Goal: Information Seeking & Learning: Learn about a topic

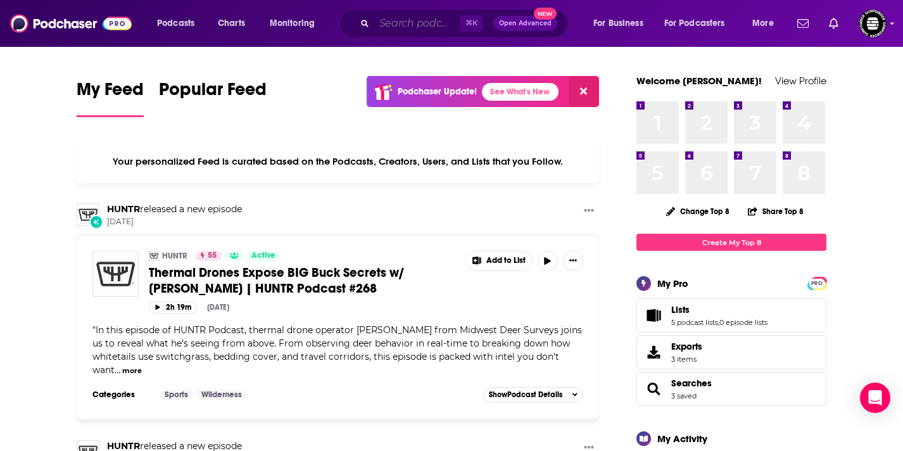
click at [420, 29] on input "Search podcasts, credits, & more..." at bounding box center [417, 23] width 86 height 20
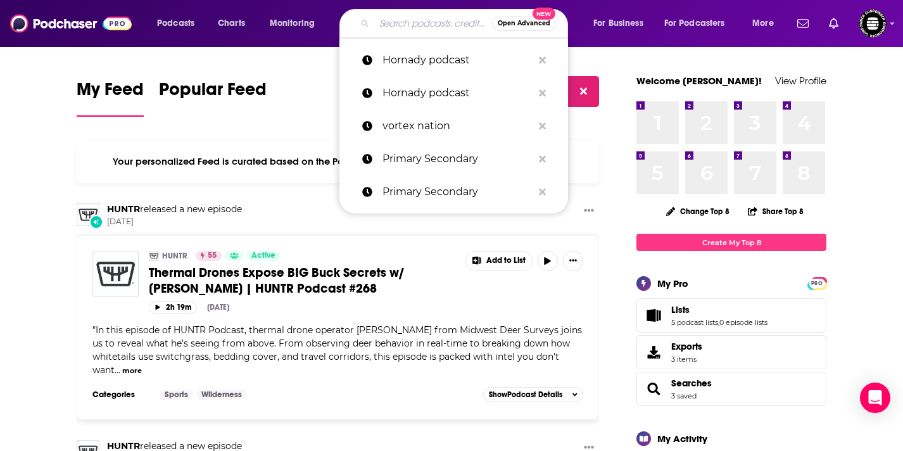
paste input "Order of Man"
type input "Order of Man"
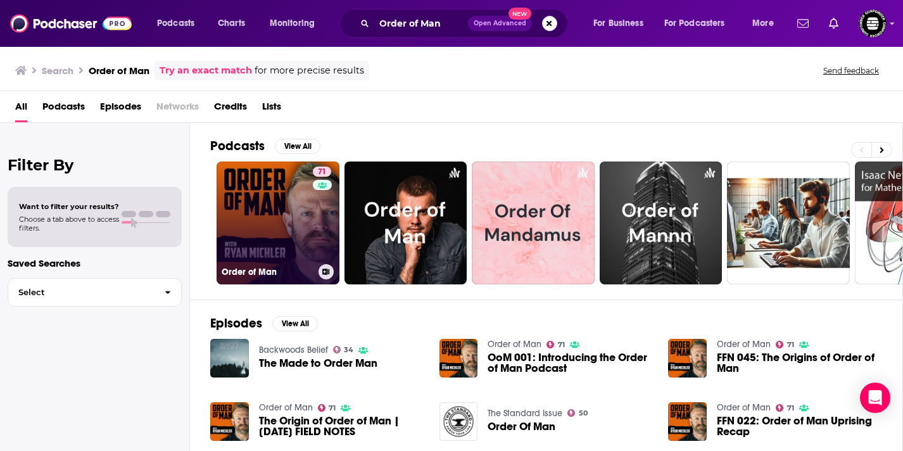
click at [307, 220] on link "71 Order of Man" at bounding box center [278, 223] width 123 height 123
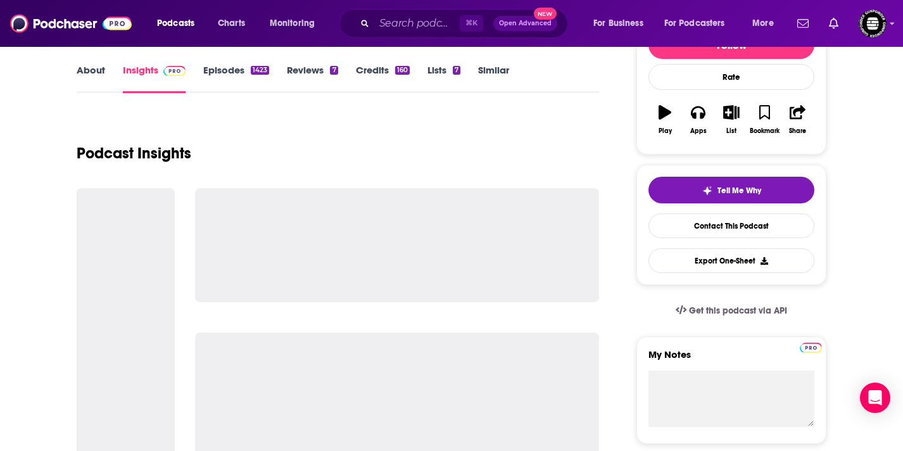
scroll to position [179, 0]
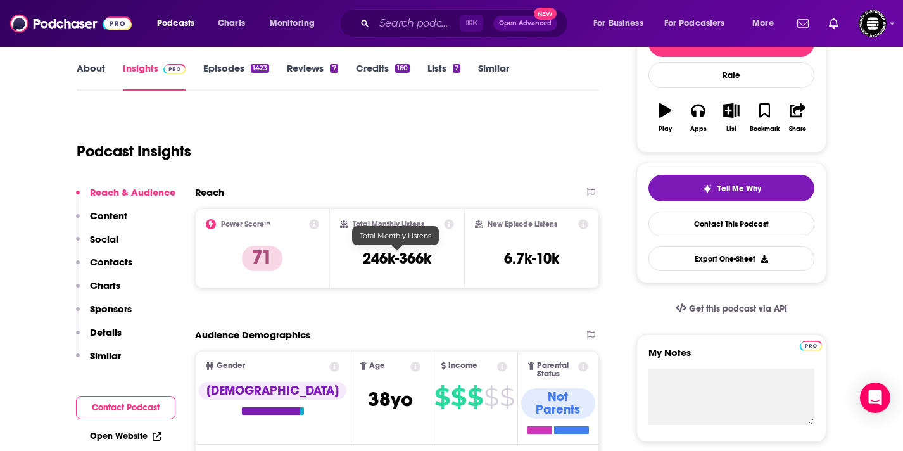
click at [407, 262] on h3 "246k-366k" at bounding box center [397, 258] width 68 height 19
copy div "246k-366k"
click at [384, 24] on input "Search podcasts, credits, & more..." at bounding box center [417, 23] width 86 height 20
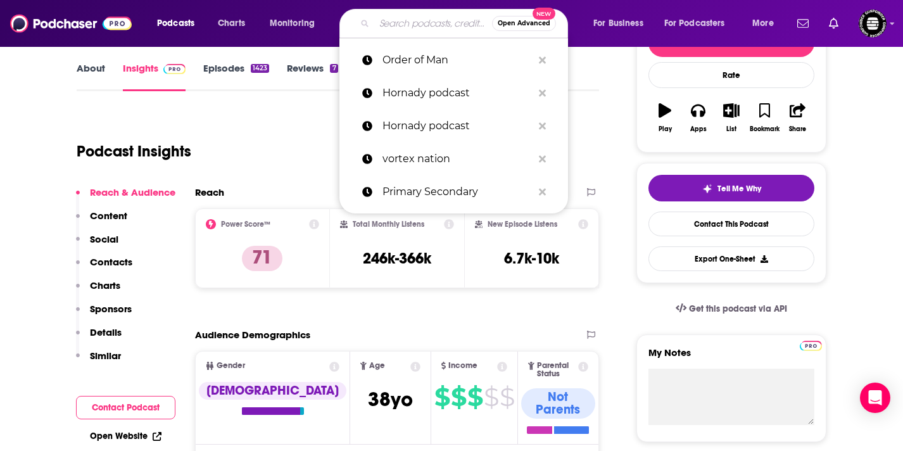
paste input "[PERSON_NAME] Podcast"
type input "[PERSON_NAME] Podcast"
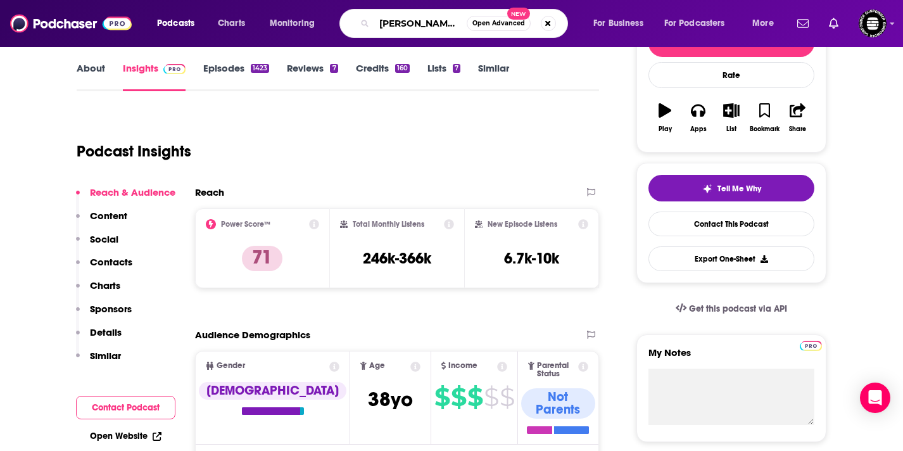
scroll to position [0, 10]
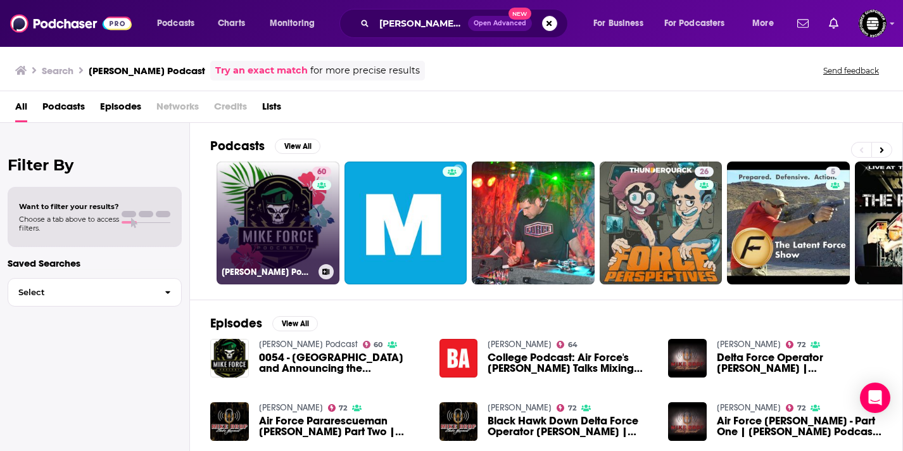
click at [326, 242] on div "60" at bounding box center [323, 216] width 22 height 98
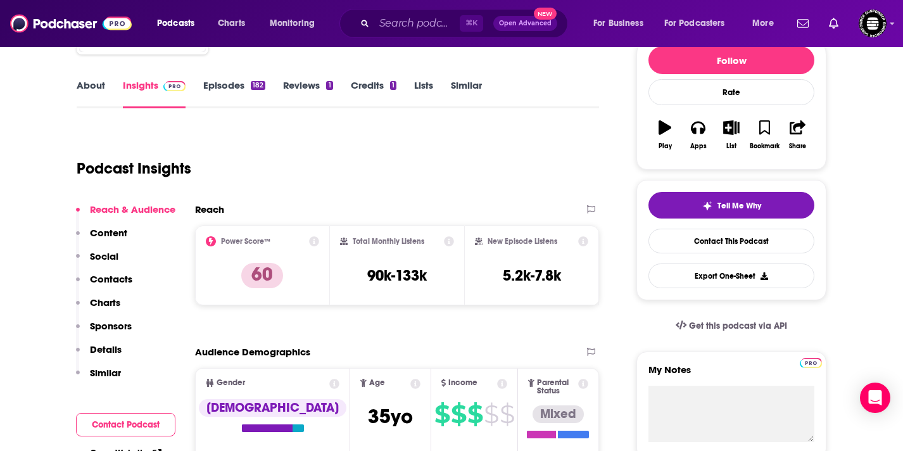
scroll to position [163, 0]
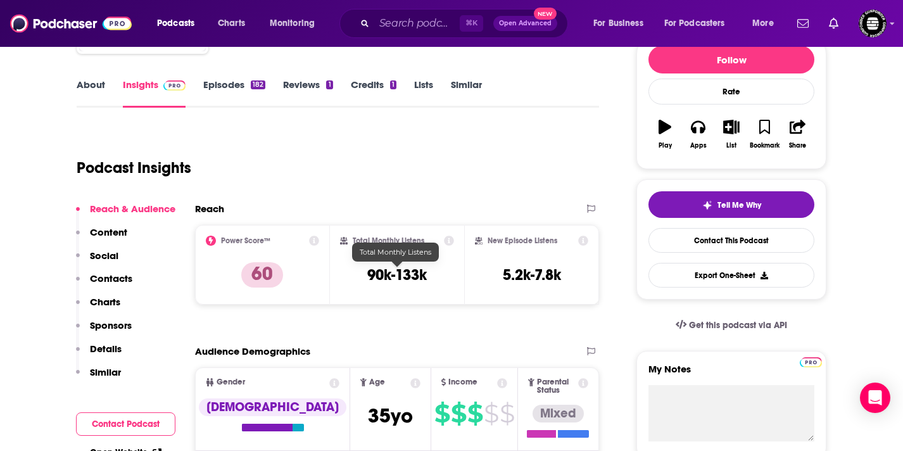
click at [405, 283] on h3 "90k-133k" at bounding box center [397, 274] width 60 height 19
click at [406, 279] on h3 "90k-133k" at bounding box center [397, 274] width 60 height 19
copy div "90k-133k"
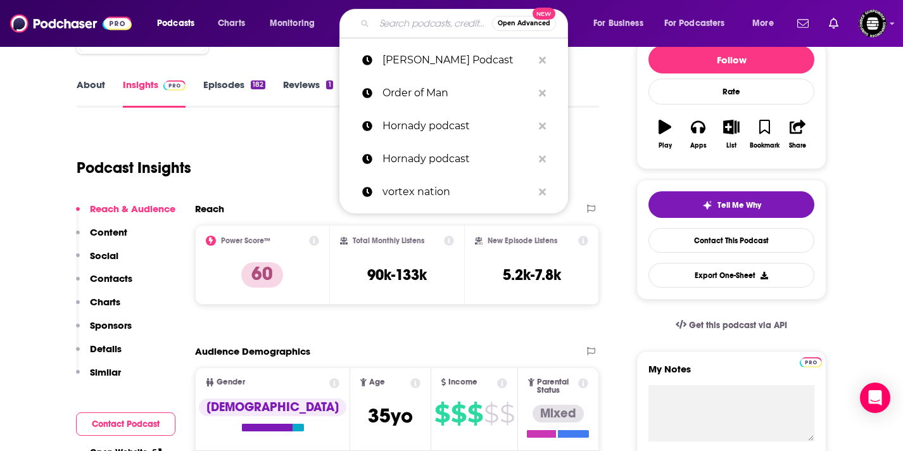
click at [427, 24] on input "Search podcasts, credits, & more..." at bounding box center [433, 23] width 118 height 20
paste input "Live Wild"
type input "Live Wild"
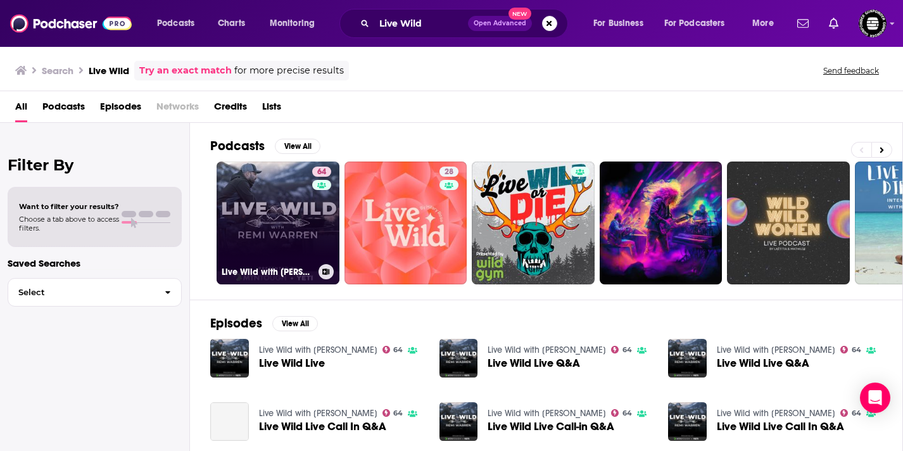
click at [295, 231] on link "64 Live Wild with [PERSON_NAME]" at bounding box center [278, 223] width 123 height 123
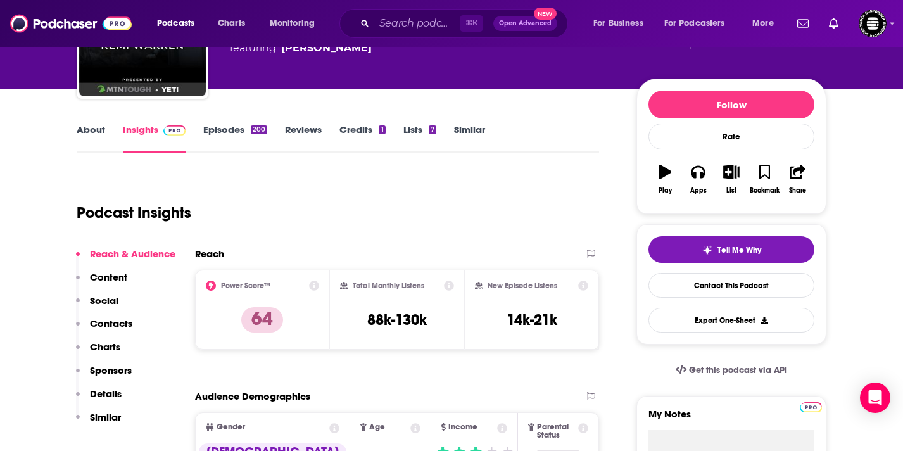
scroll to position [142, 0]
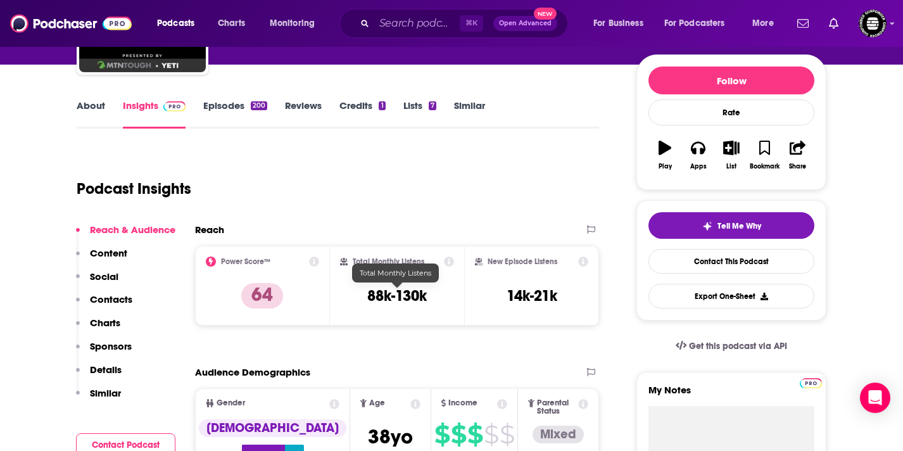
click at [416, 293] on h3 "88k-130k" at bounding box center [397, 295] width 60 height 19
copy div "88k-130k"
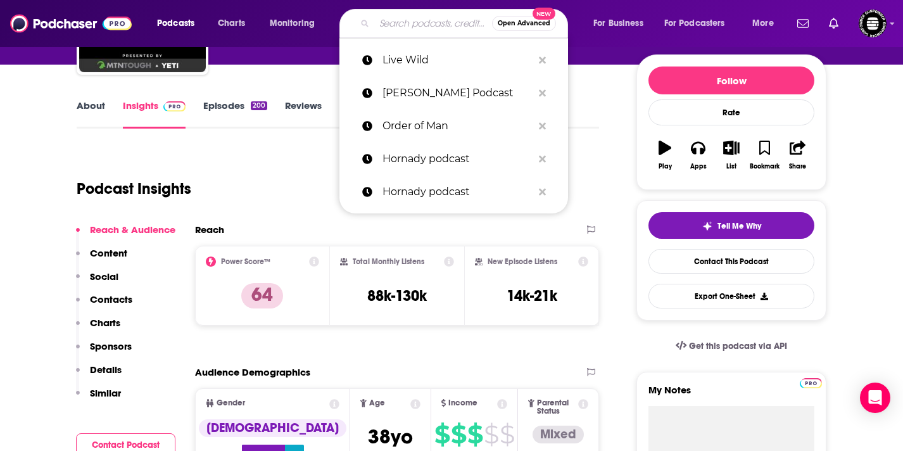
click at [436, 27] on input "Search podcasts, credits, & more..." at bounding box center [433, 23] width 118 height 20
paste input "MTNTOUGH"
type input "MTNTOUGH"
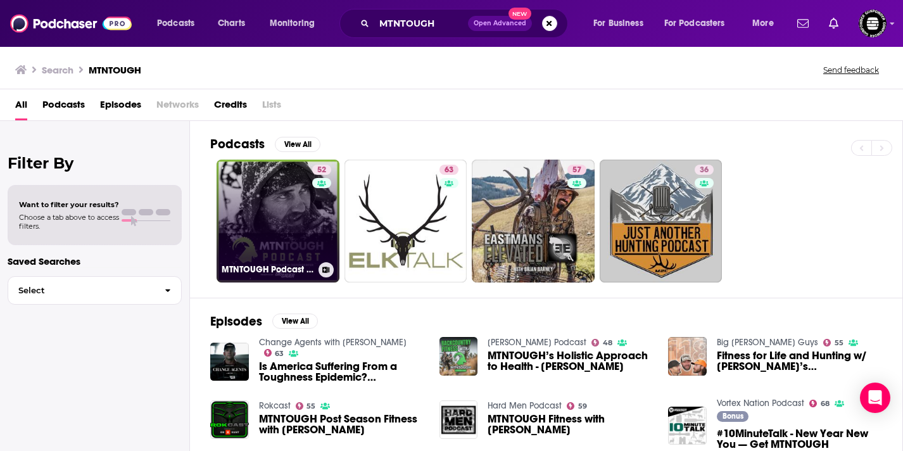
click at [276, 205] on link "52 MTNTOUGH Podcast w/ [PERSON_NAME]" at bounding box center [278, 221] width 123 height 123
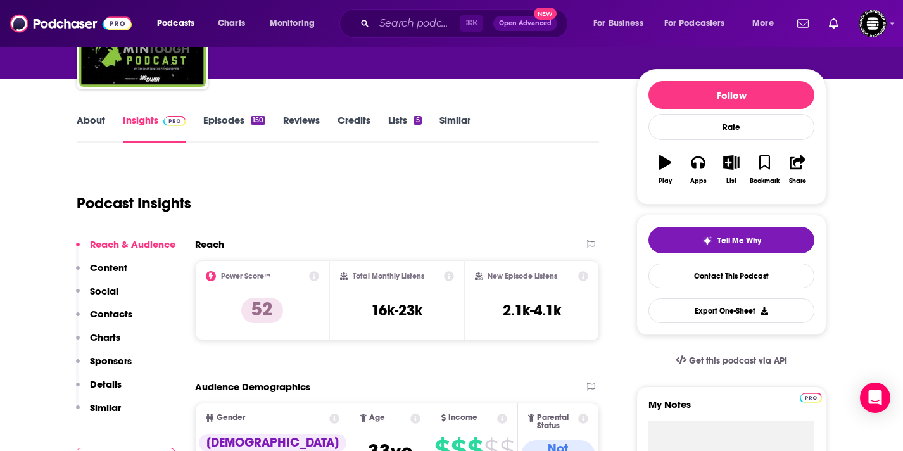
scroll to position [146, 0]
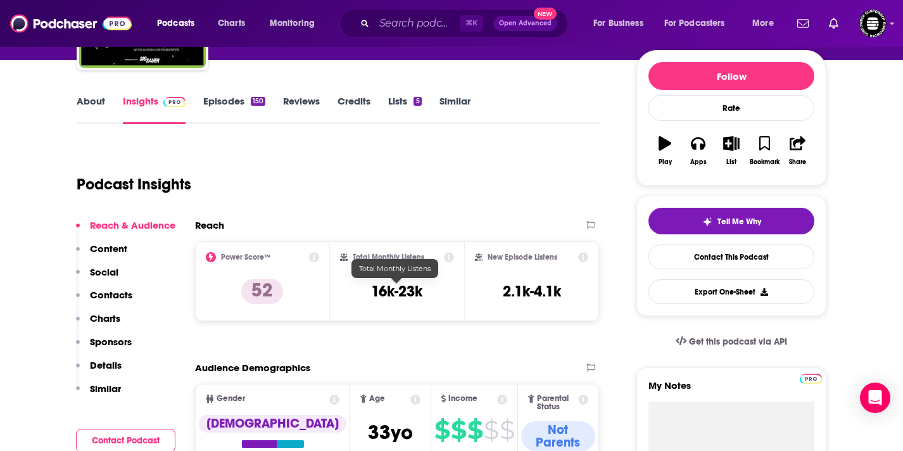
click at [405, 290] on h3 "16k-23k" at bounding box center [396, 291] width 51 height 19
copy div "16k-23k"
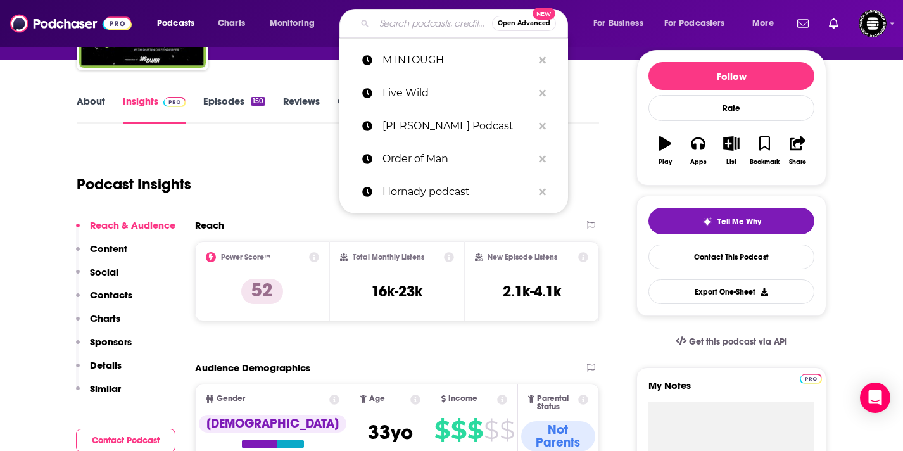
click at [430, 22] on input "Search podcasts, credits, & more..." at bounding box center [433, 23] width 118 height 20
paste input "The Way I Heard It"
type input "The Way I Heard It"
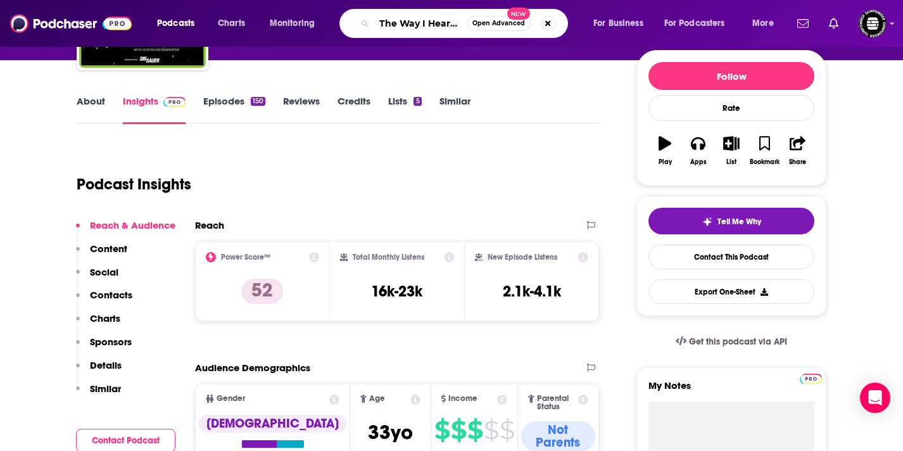
scroll to position [0, 4]
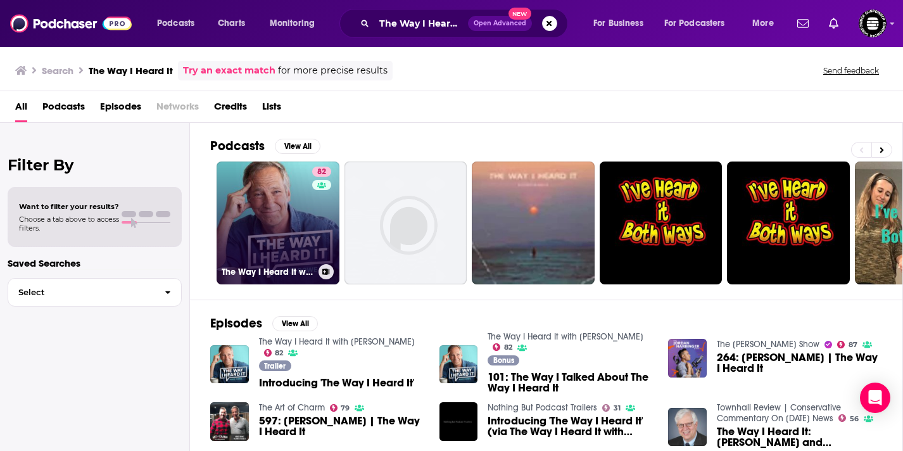
click at [300, 216] on link "82 The Way I Heard It with [PERSON_NAME]" at bounding box center [278, 223] width 123 height 123
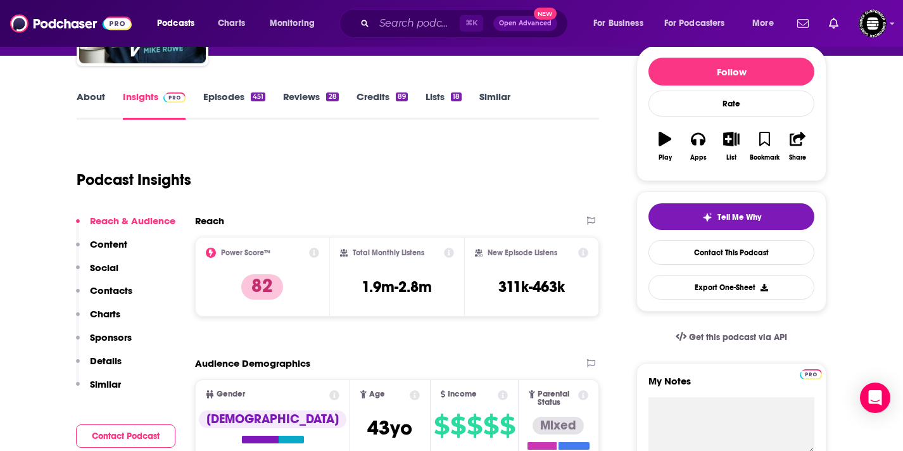
scroll to position [152, 0]
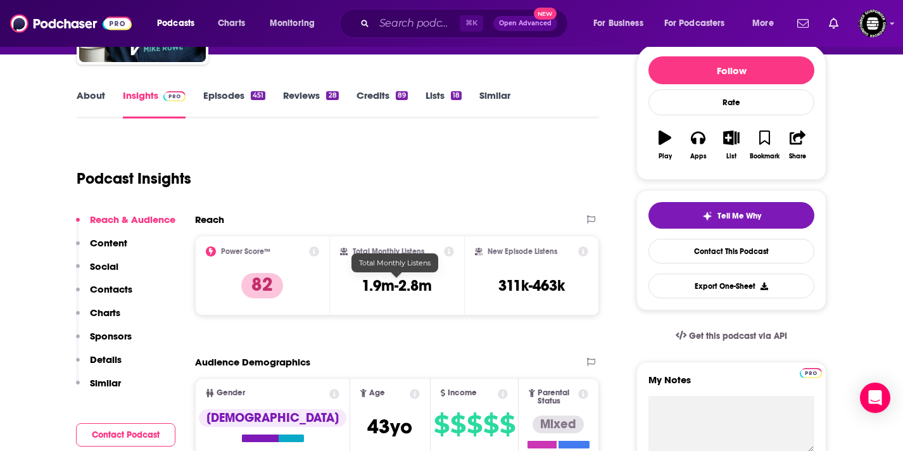
click at [419, 286] on h3 "1.9m-2.8m" at bounding box center [397, 285] width 70 height 19
copy div "1.9m-2.8m"
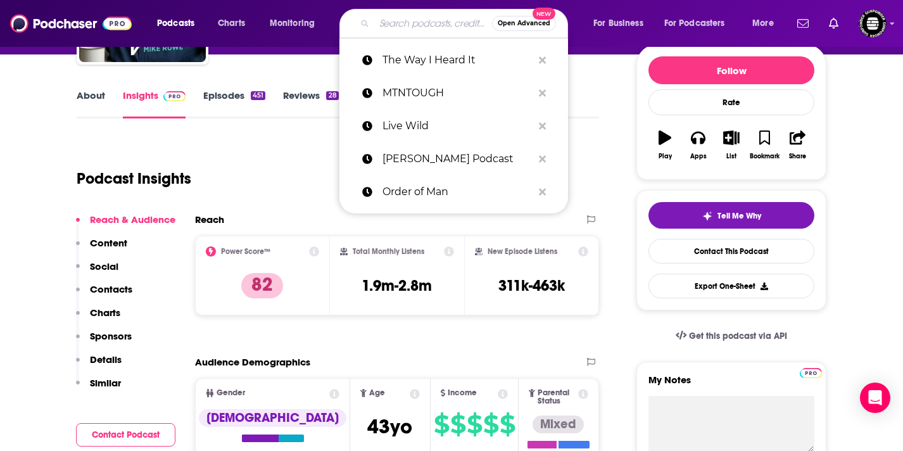
click at [428, 30] on input "Search podcasts, credits, & more..." at bounding box center [433, 23] width 118 height 20
paste input "[PERSON_NAME]"
type input "[PERSON_NAME]"
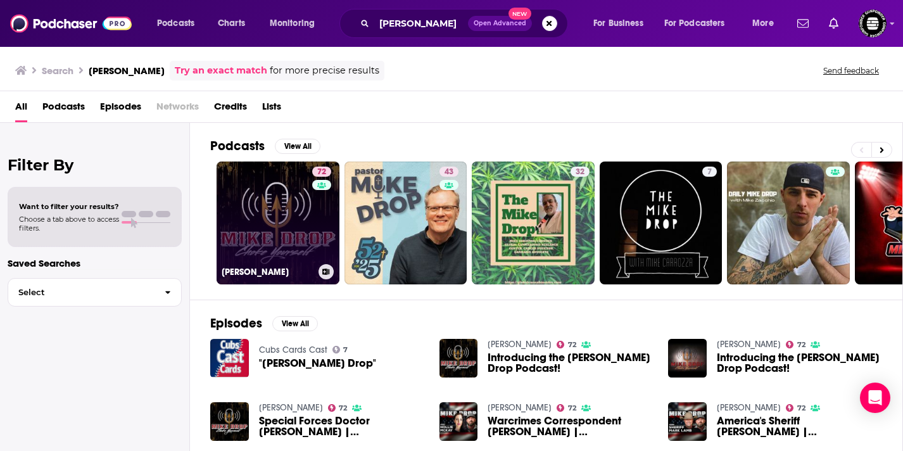
click at [272, 234] on link "72 [PERSON_NAME]" at bounding box center [278, 223] width 123 height 123
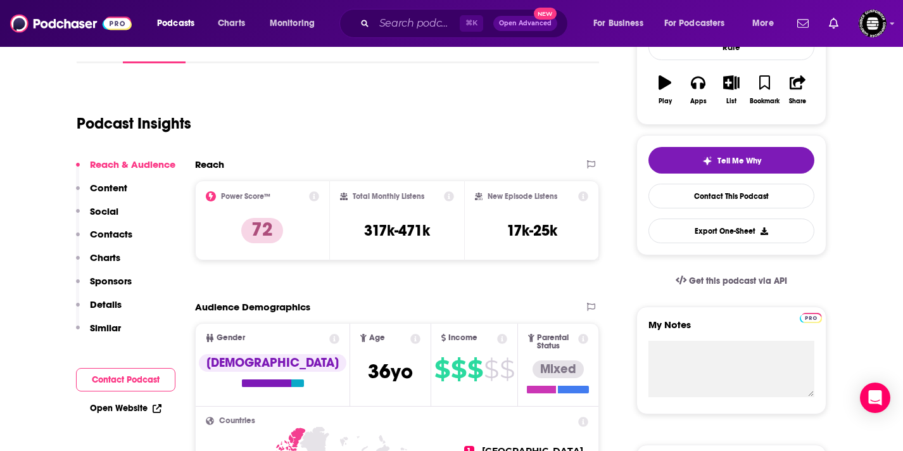
scroll to position [210, 0]
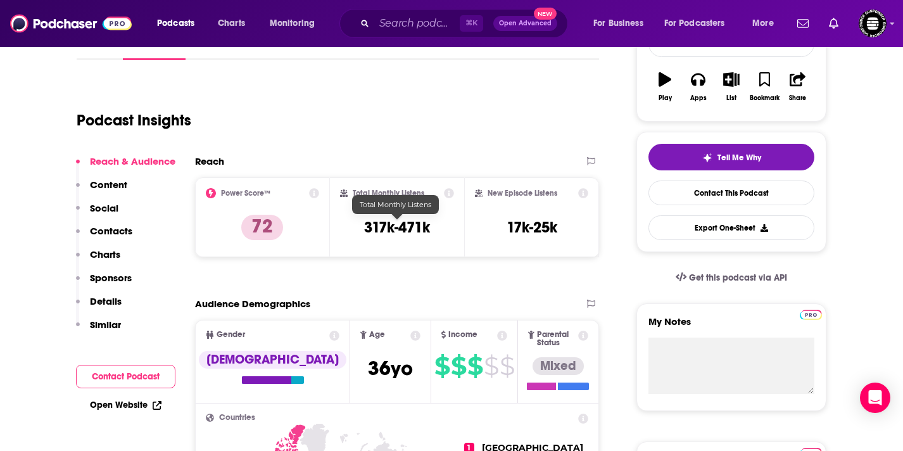
click at [409, 227] on h3 "317k-471k" at bounding box center [397, 227] width 66 height 19
copy div "317k-471k"
click at [407, 28] on input "Search podcasts, credits, & more..." at bounding box center [417, 23] width 86 height 20
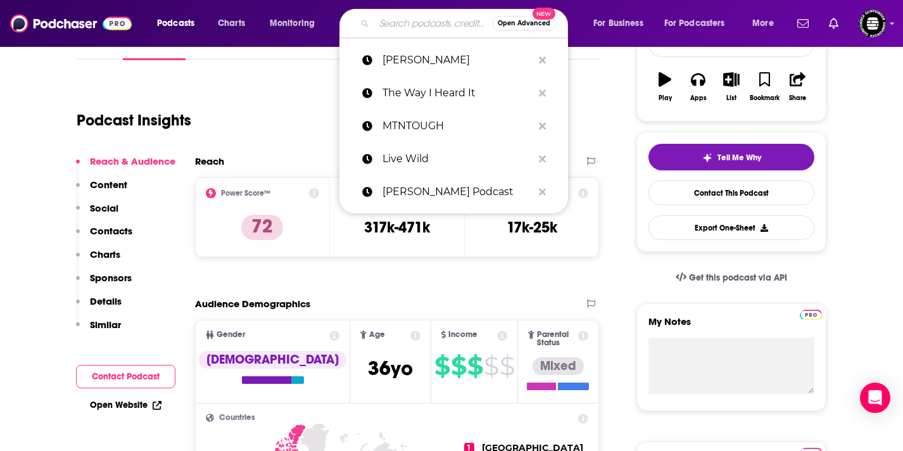
paste input "Born Primitive Outdoor"
type input "Born Primitive Outdoor"
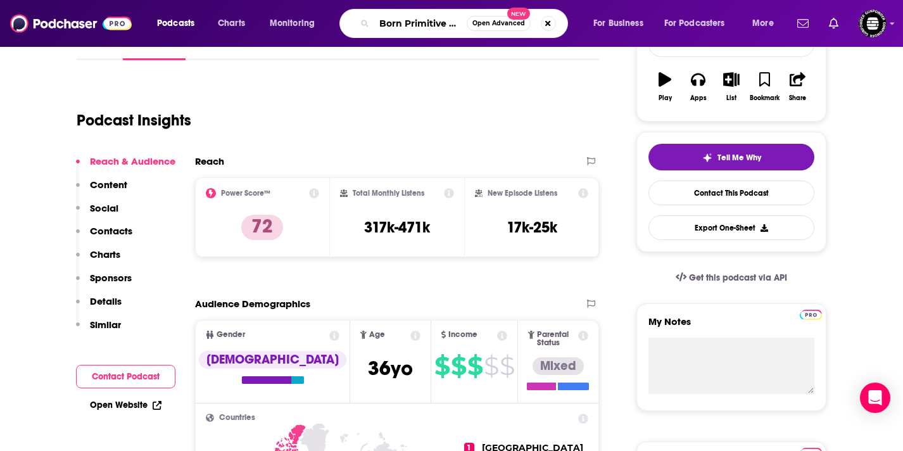
scroll to position [0, 27]
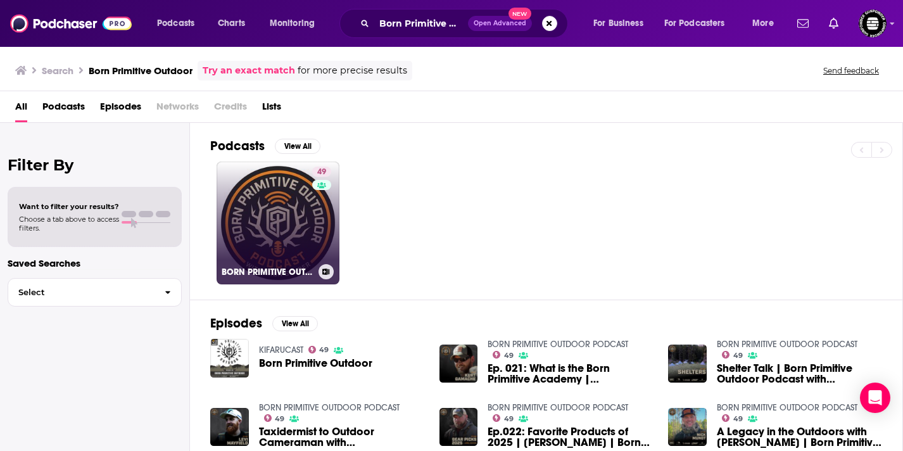
click at [298, 210] on link "49 BORN PRIMITIVE OUTDOOR PODCAST" at bounding box center [278, 223] width 123 height 123
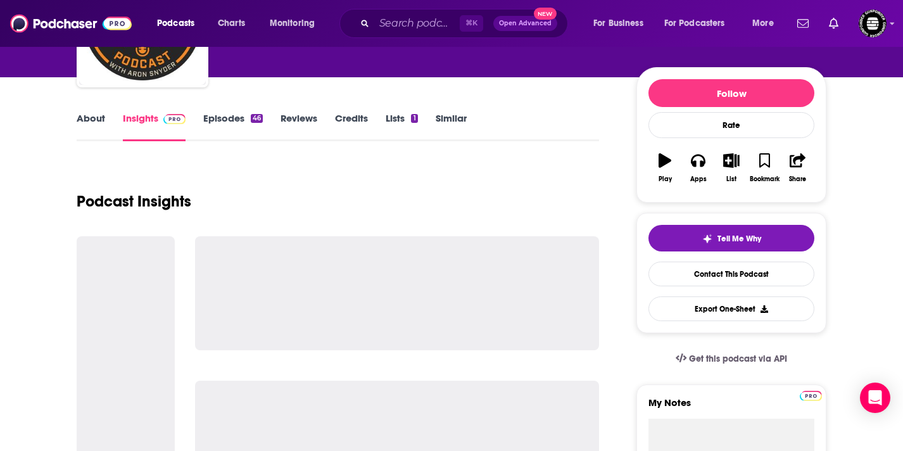
scroll to position [131, 0]
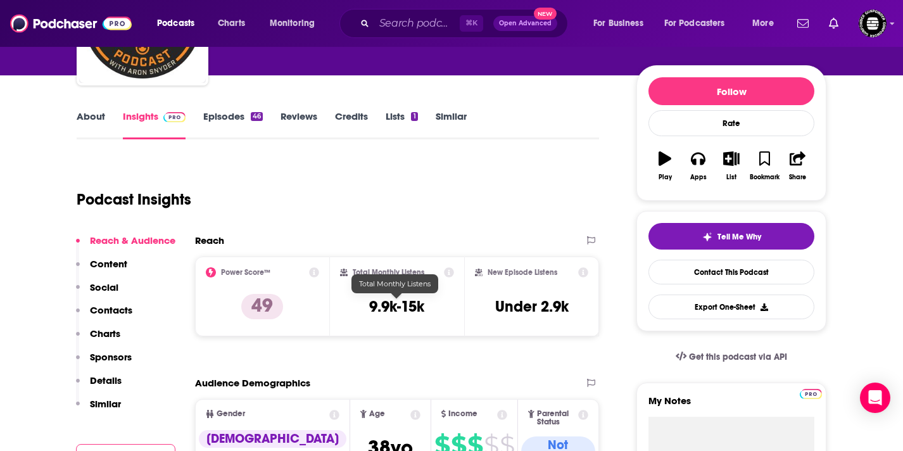
click at [377, 310] on h3 "9.9k-15k" at bounding box center [396, 306] width 55 height 19
copy div "9.9k-15k"
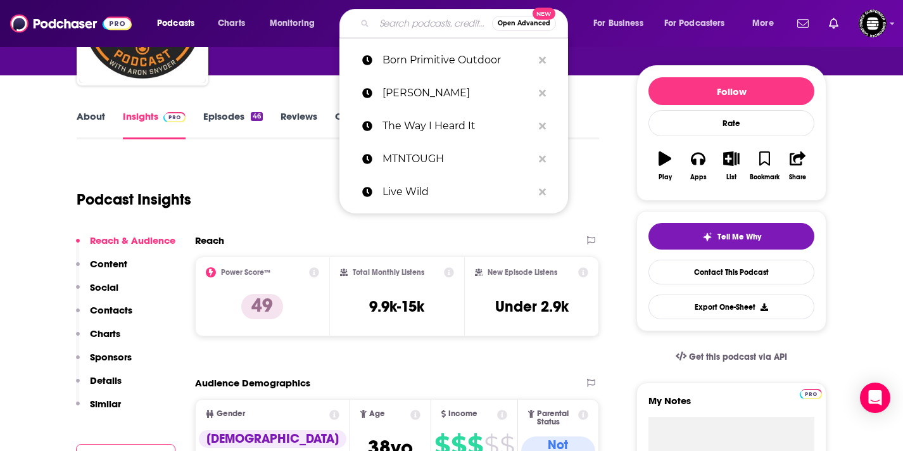
click at [428, 31] on input "Search podcasts, credits, & more..." at bounding box center [433, 23] width 118 height 20
paste input "HOTWASH by BP Tactical"
type input "HOTWASH by BP Tactical"
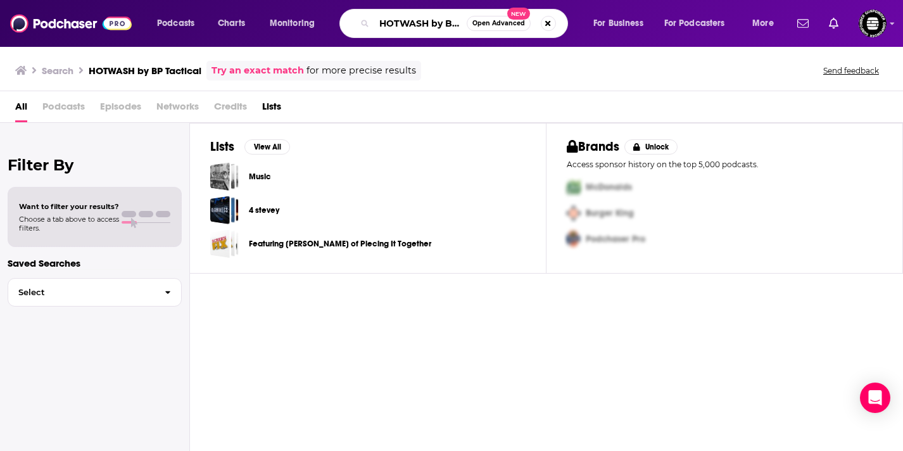
click at [430, 25] on input "HOTWASH by BP Tactical" at bounding box center [420, 23] width 92 height 20
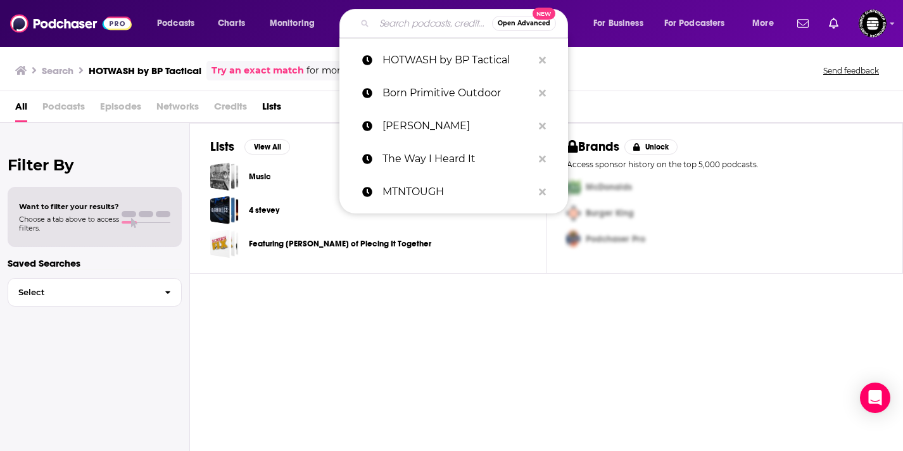
paste input "Keep Hammering"
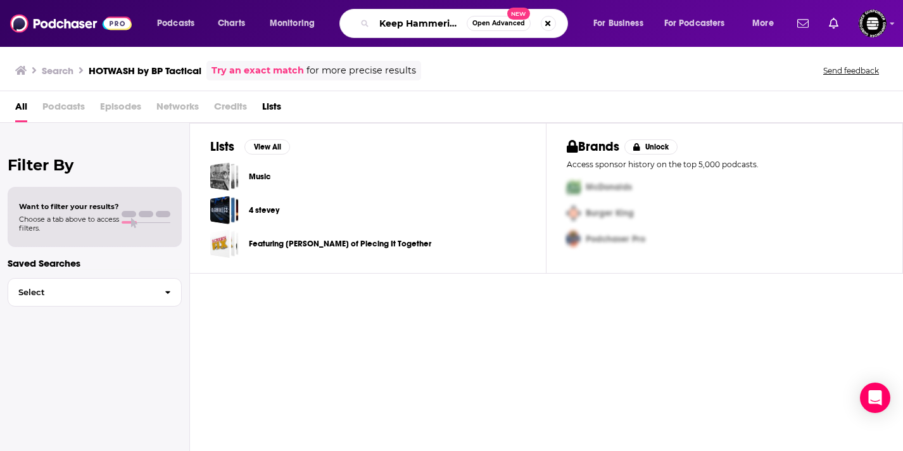
scroll to position [0, 1]
type input "Keep Hammering"
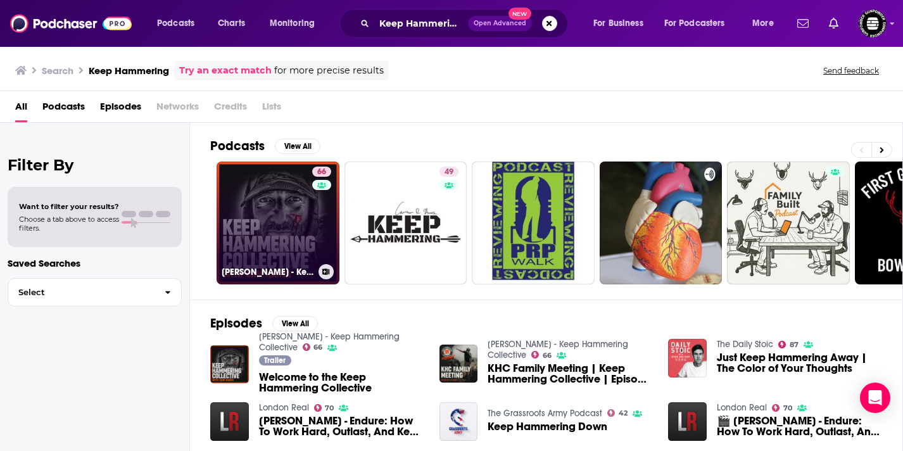
click at [285, 244] on link "66 [PERSON_NAME] - Keep Hammering Collective" at bounding box center [278, 223] width 123 height 123
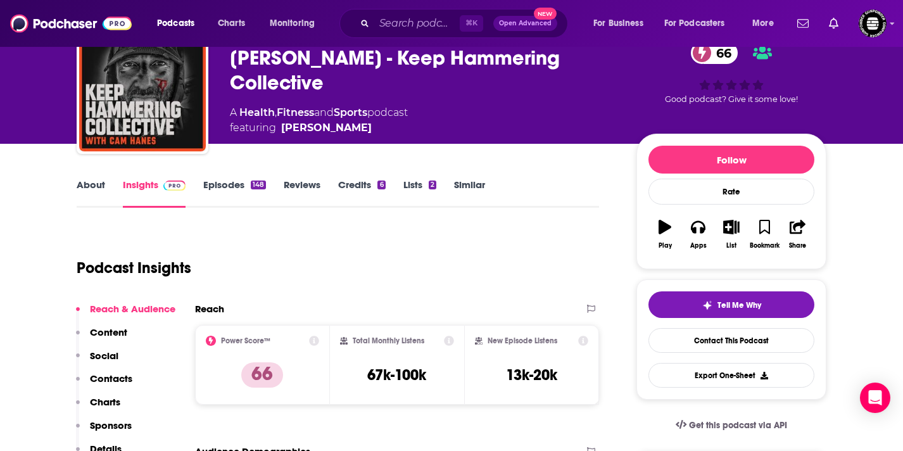
scroll to position [114, 0]
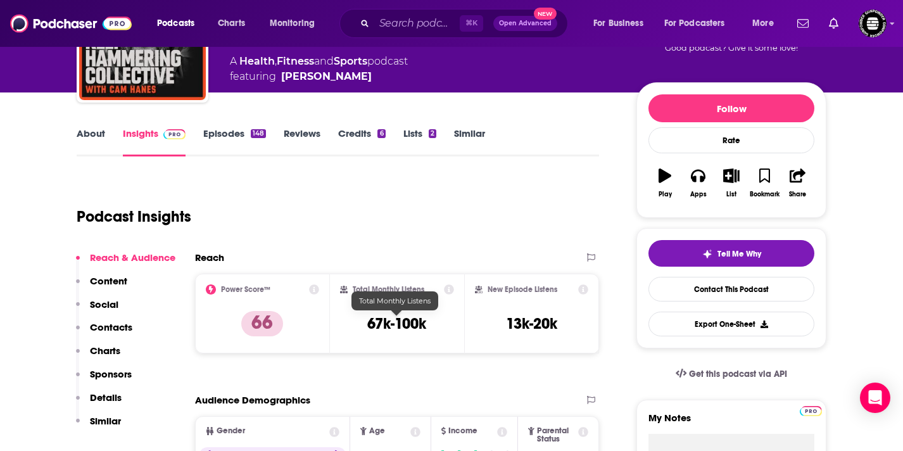
click at [384, 326] on h3 "67k-100k" at bounding box center [396, 323] width 59 height 19
copy div "67k-100k"
click at [433, 27] on input "Search podcasts, credits, & more..." at bounding box center [417, 23] width 86 height 20
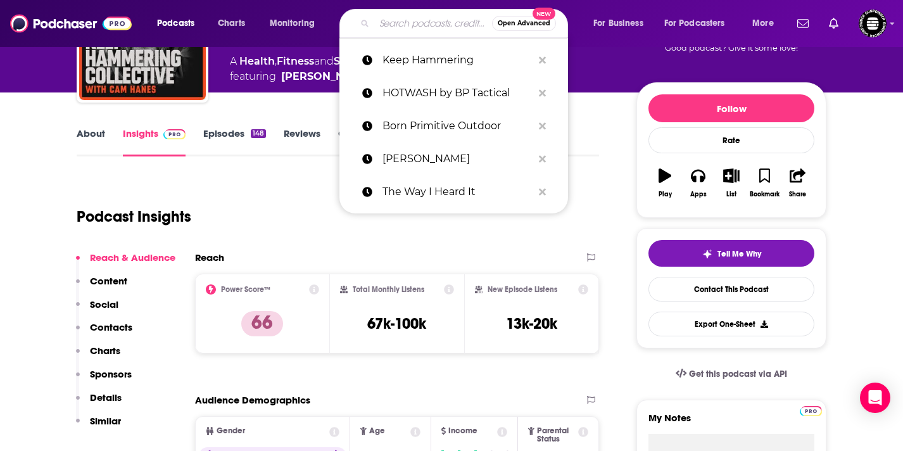
paste input "Cleared Hot"
type input "Cleared Hot"
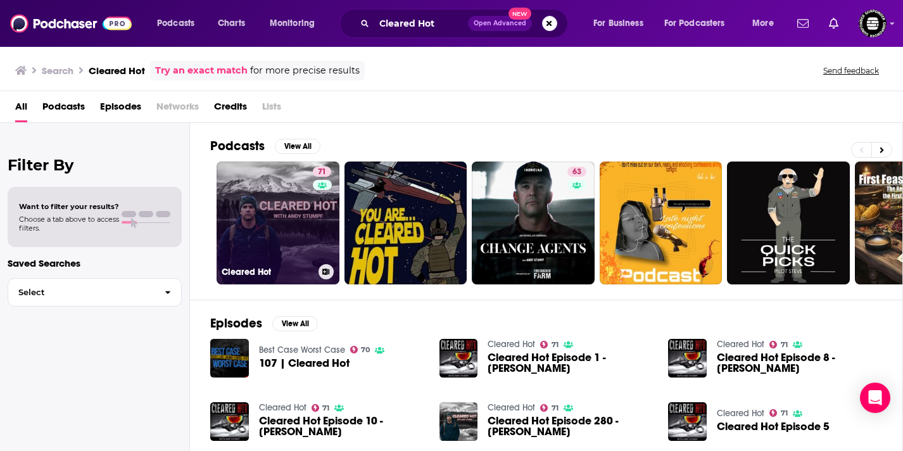
click at [250, 207] on link "71 Cleared Hot" at bounding box center [278, 223] width 123 height 123
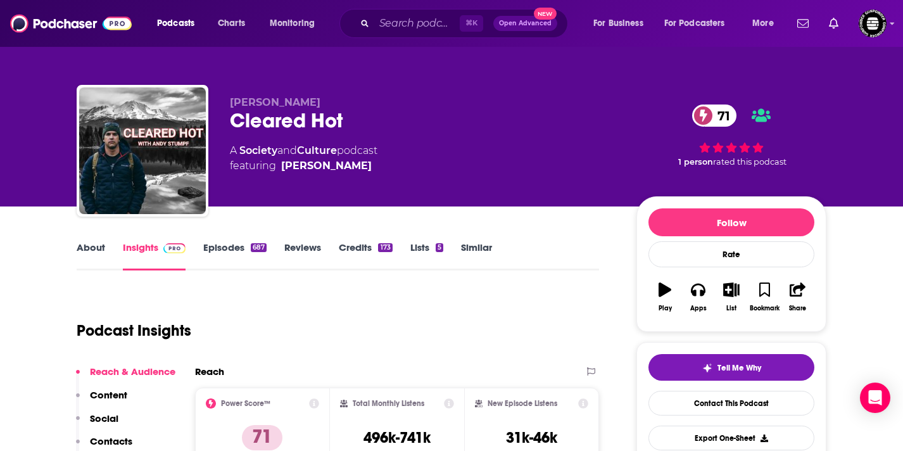
scroll to position [157, 0]
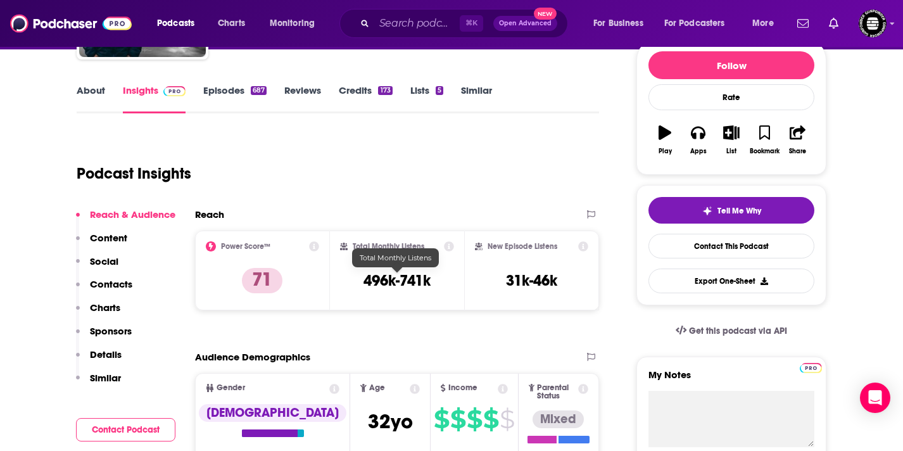
click at [405, 284] on h3 "496k-741k" at bounding box center [397, 280] width 67 height 19
copy div "496k-741k"
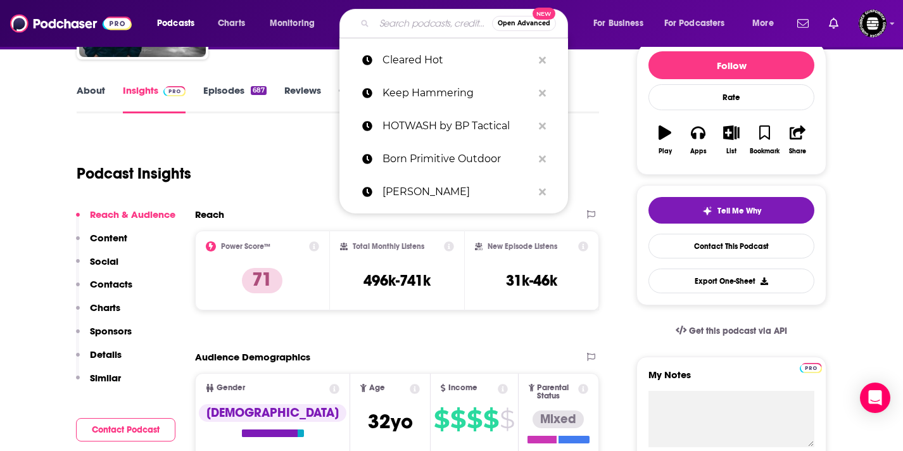
click at [446, 21] on input "Search podcasts, credits, & more..." at bounding box center [433, 23] width 118 height 20
paste input "Black Rifle Coffee Podcast"
type input "Black Rifle Coffee Podcast"
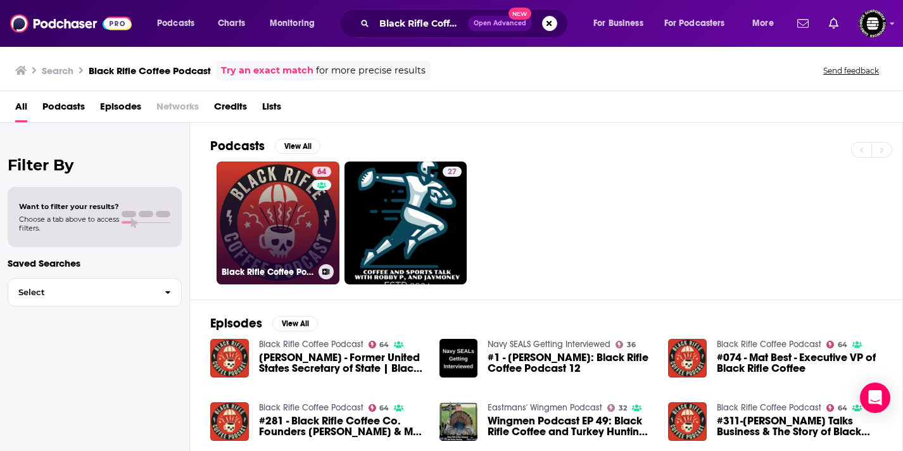
click at [284, 215] on link "64 Black Rifle Coffee Podcast" at bounding box center [278, 223] width 123 height 123
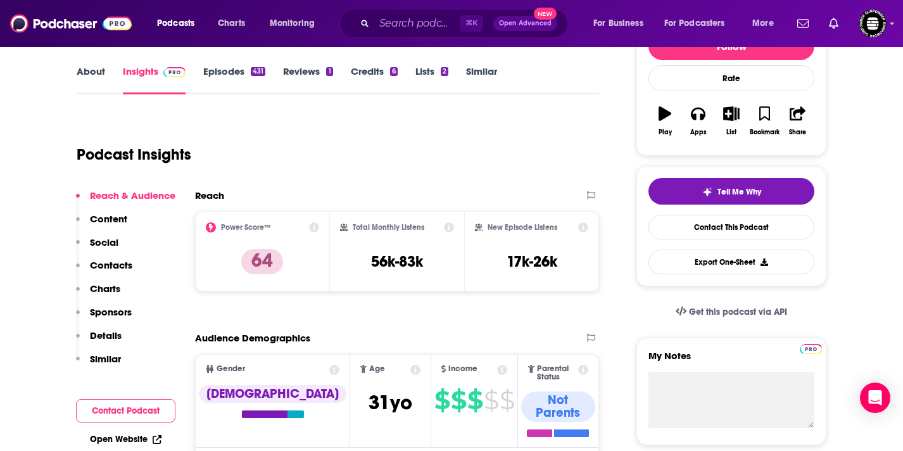
scroll to position [179, 0]
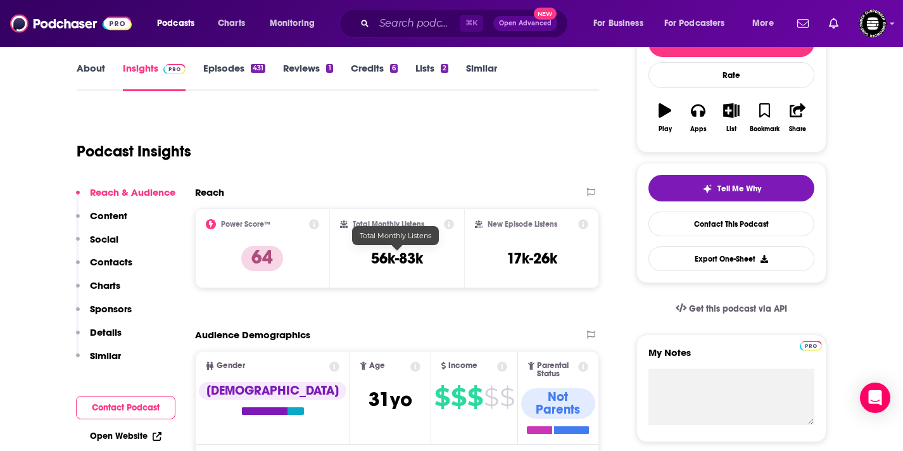
click at [410, 261] on h3 "56k-83k" at bounding box center [397, 258] width 52 height 19
copy div "56k-83k"
click at [436, 25] on input "Search podcasts, credits, & more..." at bounding box center [417, 23] width 86 height 20
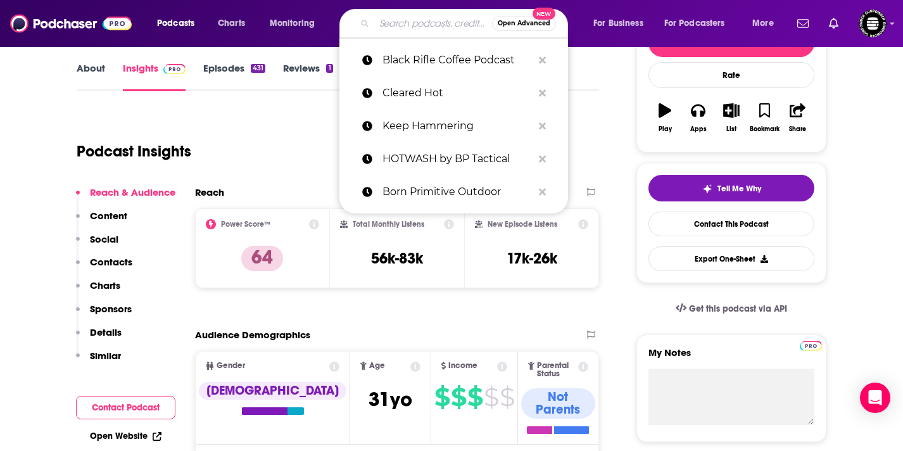
paste input "Outsider"
type input "Outsider"
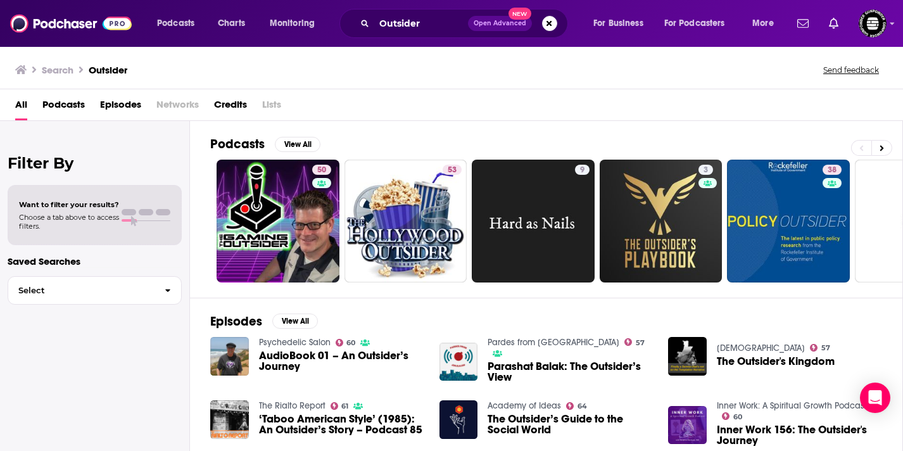
click at [438, 34] on div "Outsider Open Advanced New" at bounding box center [454, 23] width 229 height 29
click at [440, 22] on input "Outsider" at bounding box center [421, 23] width 94 height 20
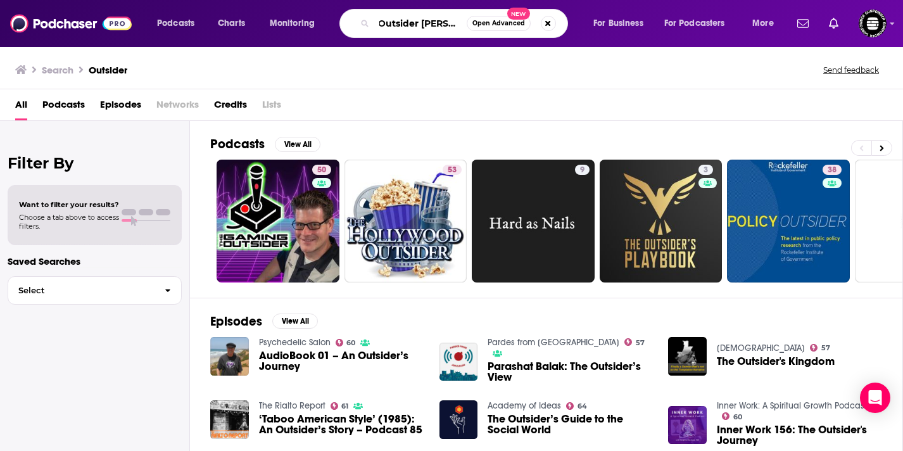
scroll to position [0, 5]
type input "Outsider [PERSON_NAME]"
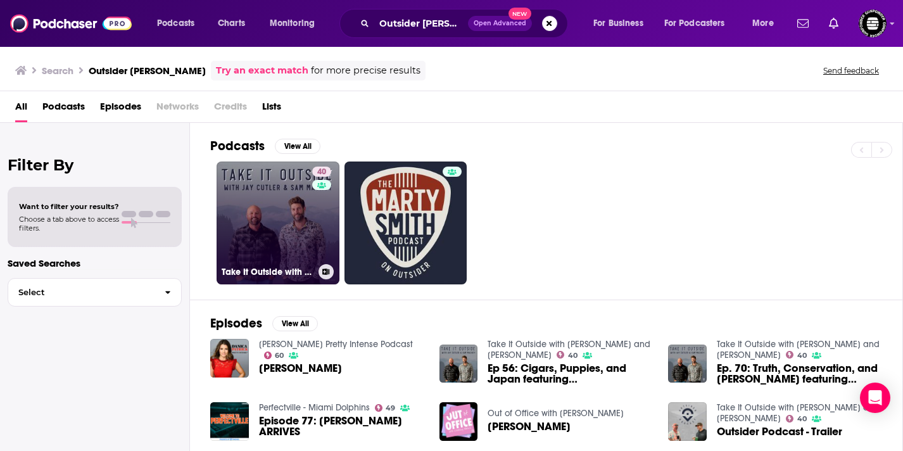
click at [260, 231] on link "40 Take It Outside with [PERSON_NAME] and [PERSON_NAME]" at bounding box center [278, 223] width 123 height 123
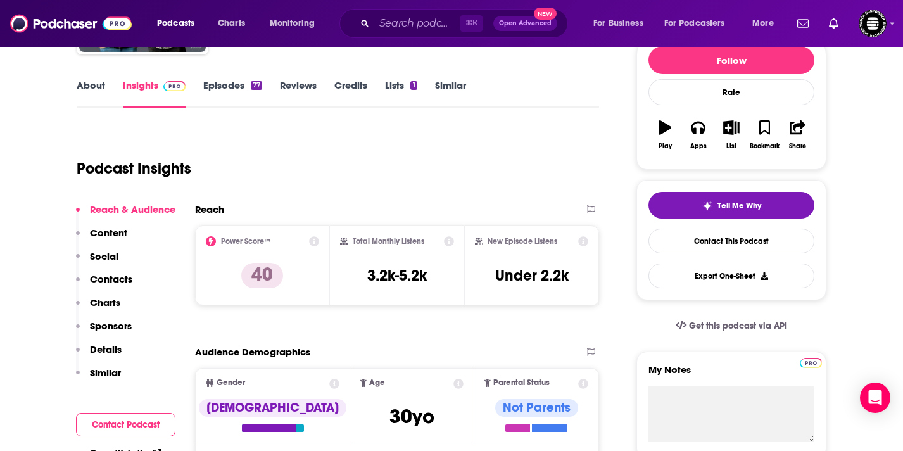
scroll to position [164, 0]
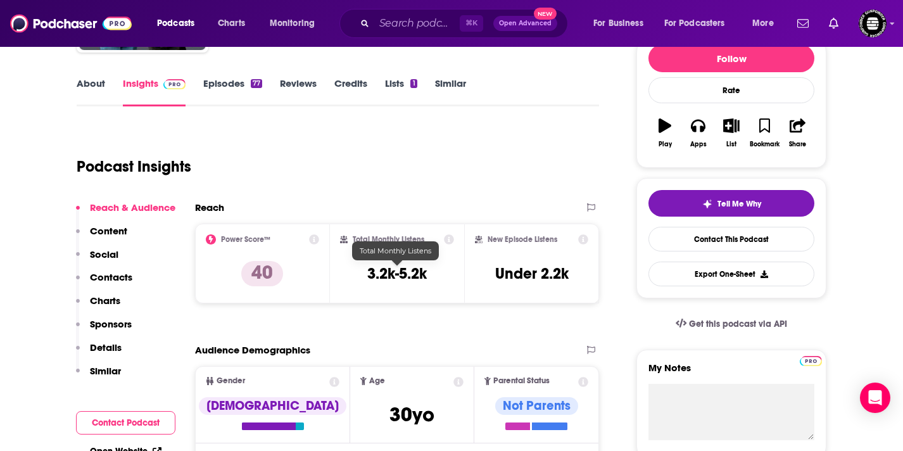
click at [400, 271] on h3 "3.2k-5.2k" at bounding box center [397, 273] width 60 height 19
click at [405, 29] on input "Search podcasts, credits, & more..." at bounding box center [417, 23] width 86 height 20
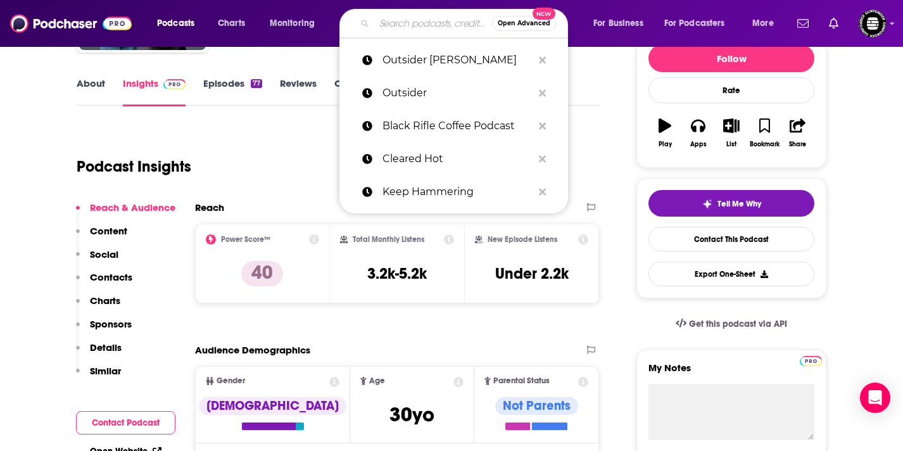
paste input "Son of a [PERSON_NAME]"
type input "Son of a [PERSON_NAME]"
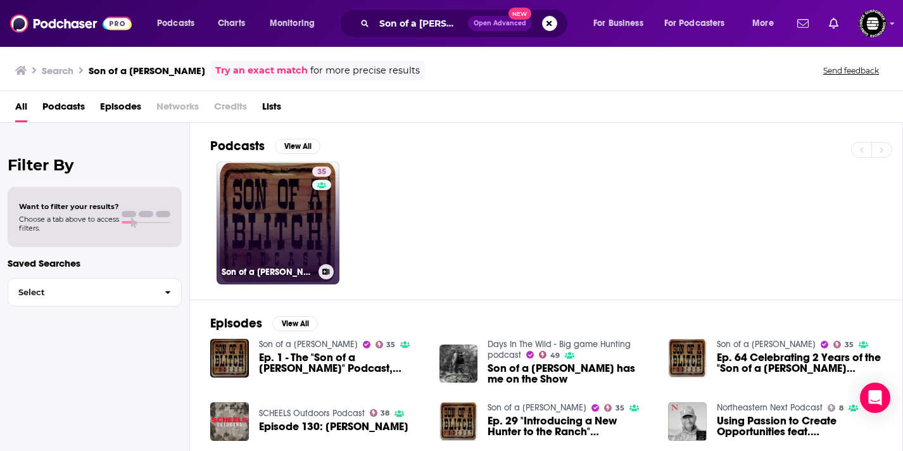
click at [261, 207] on link "35 Son of a [PERSON_NAME]" at bounding box center [278, 223] width 123 height 123
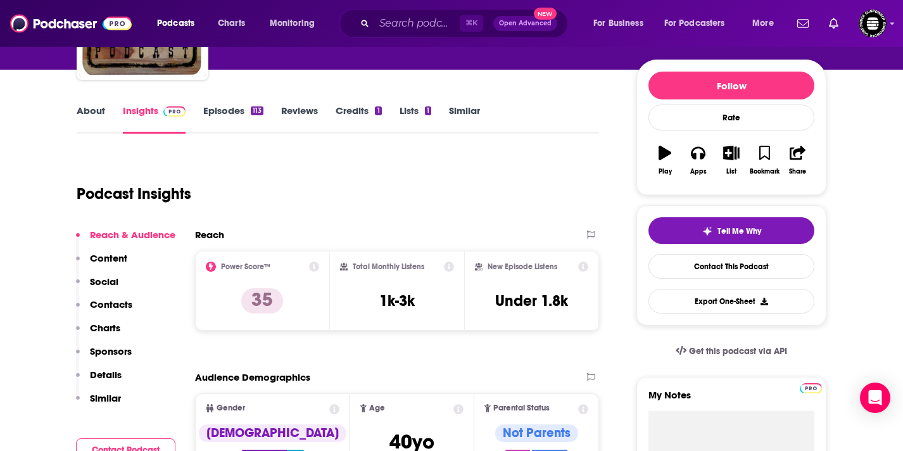
scroll to position [138, 0]
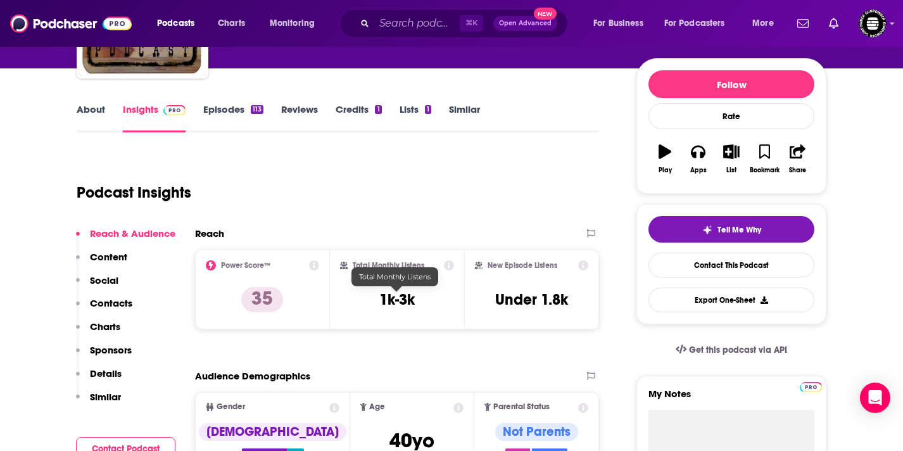
click at [402, 305] on h3 "1k-3k" at bounding box center [396, 299] width 35 height 19
click at [436, 25] on input "Search podcasts, credits, & more..." at bounding box center [417, 23] width 86 height 20
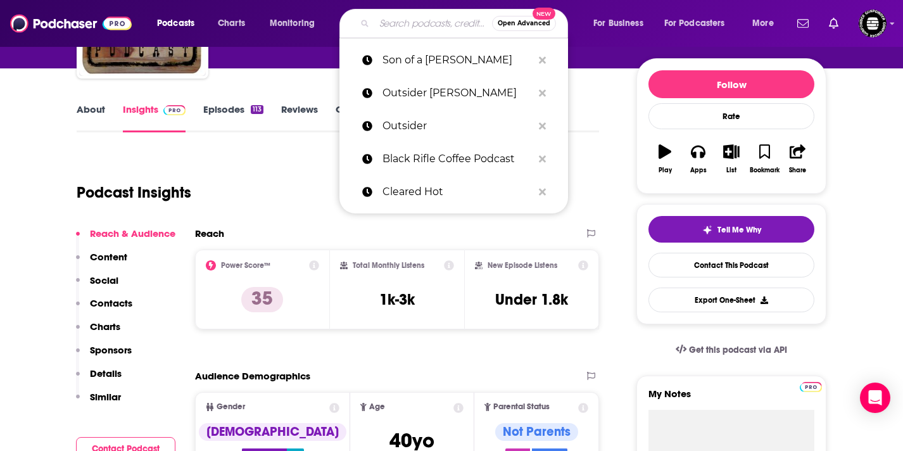
paste input "Entreleadership"
type input "Entreleadership"
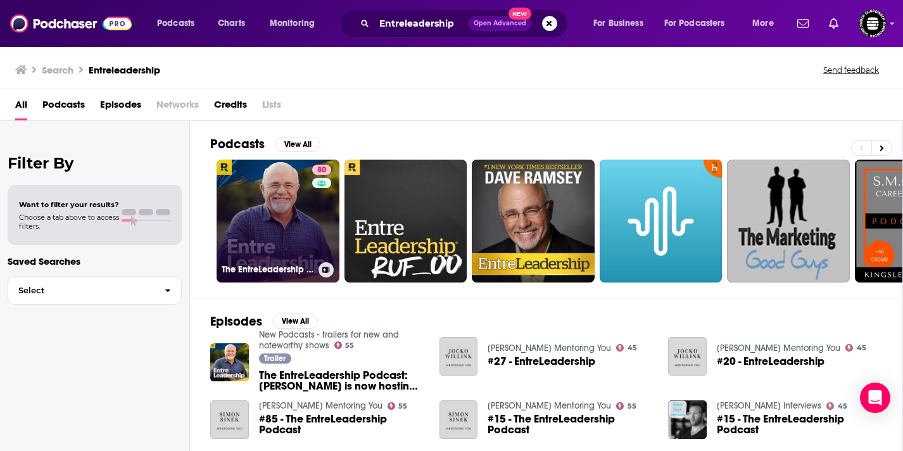
click at [278, 232] on link "80 The EntreLeadership Podcast" at bounding box center [278, 221] width 123 height 123
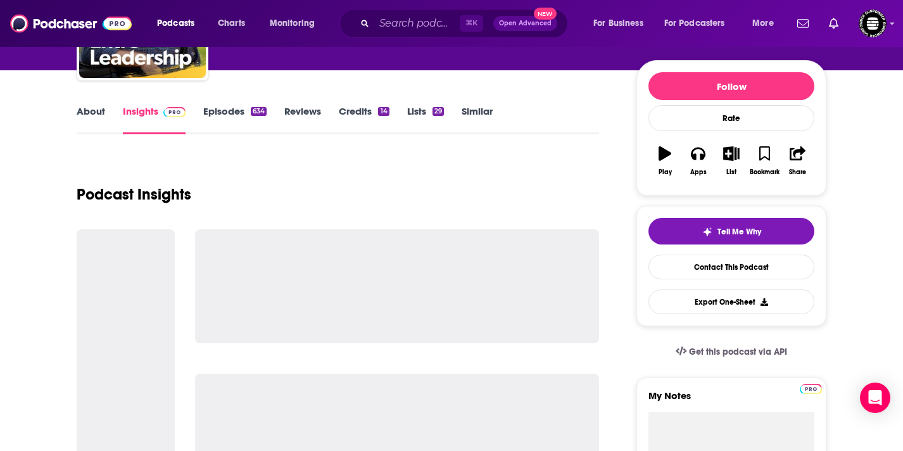
scroll to position [137, 0]
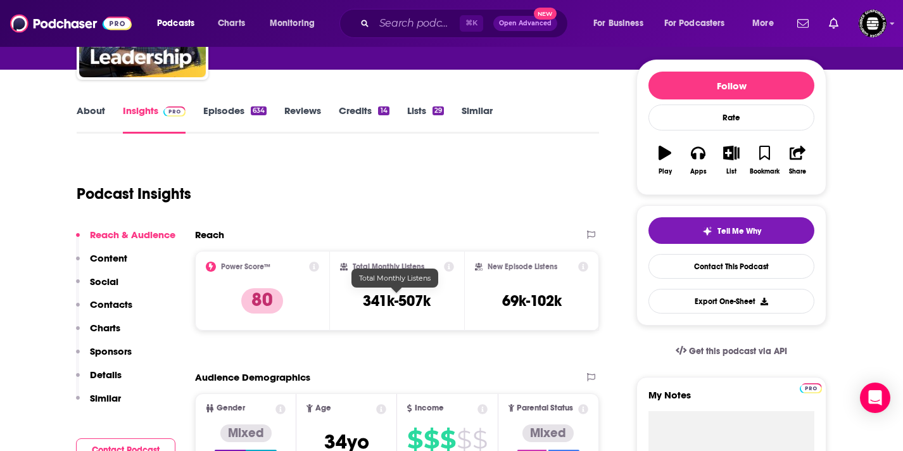
click at [410, 302] on h3 "341k-507k" at bounding box center [397, 300] width 68 height 19
